Goal: Complete application form

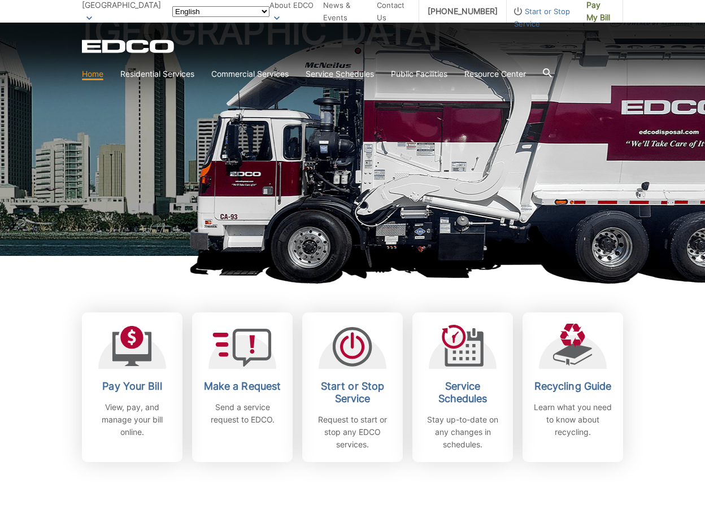
scroll to position [113, 0]
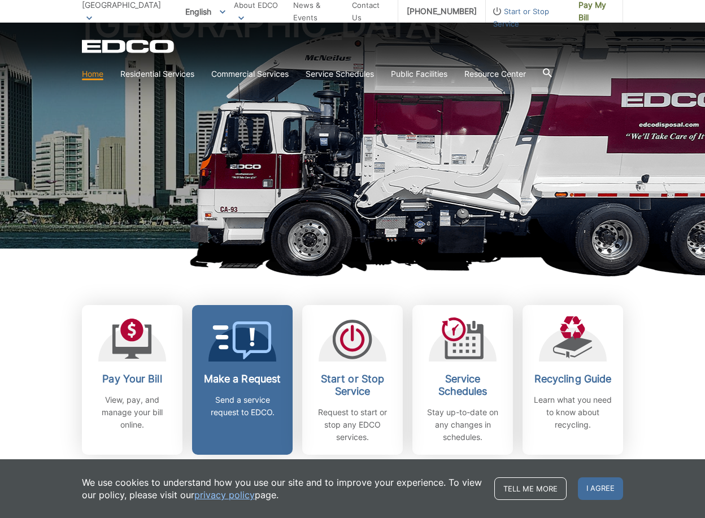
click at [275, 397] on p "Send a service request to EDCO." at bounding box center [243, 406] width 84 height 25
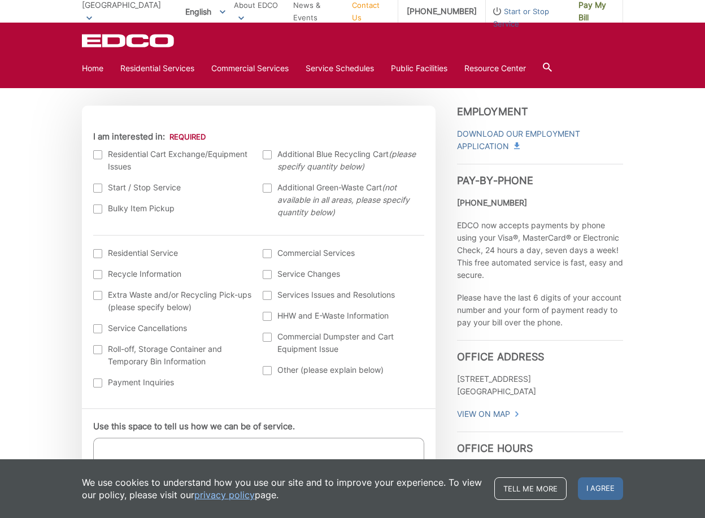
scroll to position [283, 0]
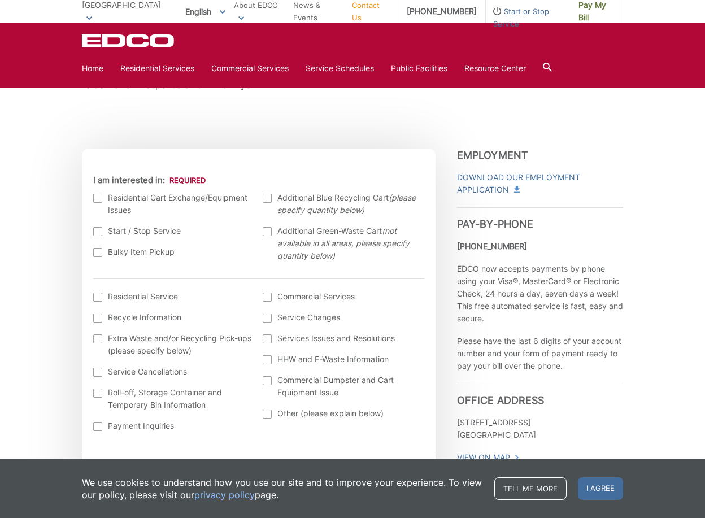
click at [97, 232] on div at bounding box center [97, 231] width 9 height 9
click at [0, 0] on input "Start / Stop Service" at bounding box center [0, 0] width 0 height 0
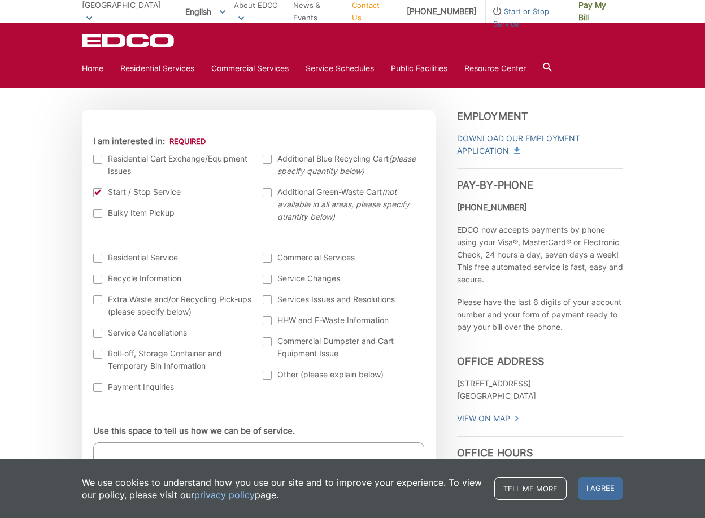
scroll to position [339, 0]
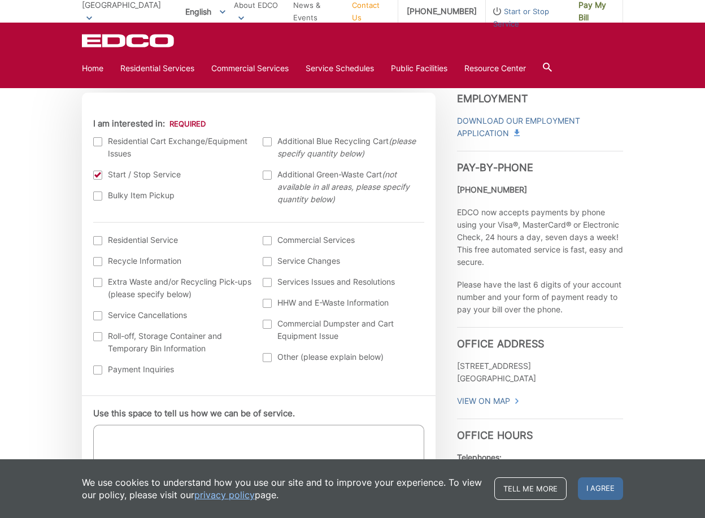
click at [267, 240] on div at bounding box center [267, 240] width 9 height 9
click at [0, 0] on input "Commercial Services" at bounding box center [0, 0] width 0 height 0
click at [100, 262] on div at bounding box center [97, 261] width 9 height 9
click at [0, 0] on input "Recycle Information" at bounding box center [0, 0] width 0 height 0
click at [93, 263] on div at bounding box center [97, 261] width 9 height 9
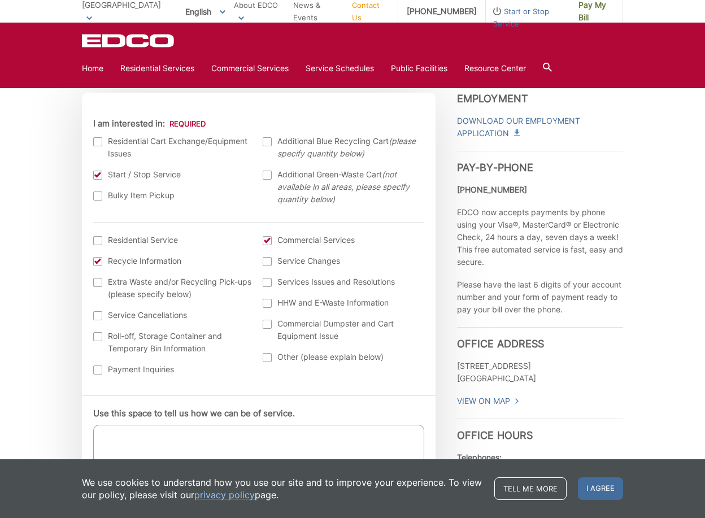
click at [0, 0] on input "Recycle Information" at bounding box center [0, 0] width 0 height 0
click at [98, 371] on div at bounding box center [97, 370] width 9 height 9
click at [0, 0] on input "Payment Inquiries" at bounding box center [0, 0] width 0 height 0
click at [98, 371] on div at bounding box center [97, 370] width 9 height 9
click at [0, 0] on input "Payment Inquiries" at bounding box center [0, 0] width 0 height 0
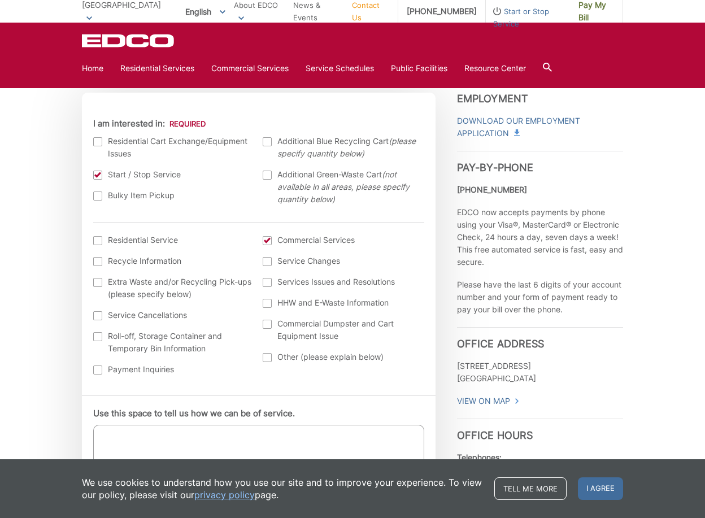
click at [268, 231] on li "I am interested in: (continued) * Residential Service Recycle Information Extra…" at bounding box center [258, 303] width 331 height 162
click at [268, 245] on div at bounding box center [267, 240] width 9 height 9
click at [0, 0] on input "Commercial Services" at bounding box center [0, 0] width 0 height 0
click at [608, 487] on span "I agree" at bounding box center [600, 489] width 45 height 23
